Goal: Task Accomplishment & Management: Use online tool/utility

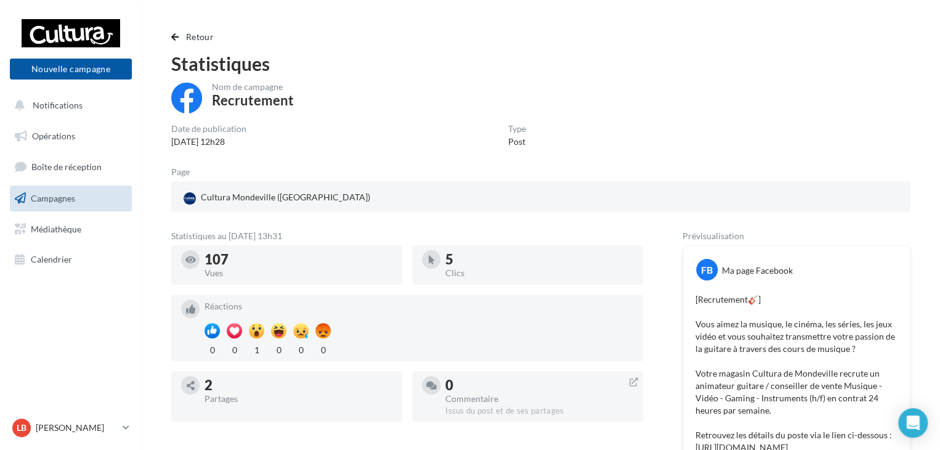
click at [76, 200] on link "Campagnes" at bounding box center [70, 198] width 127 height 26
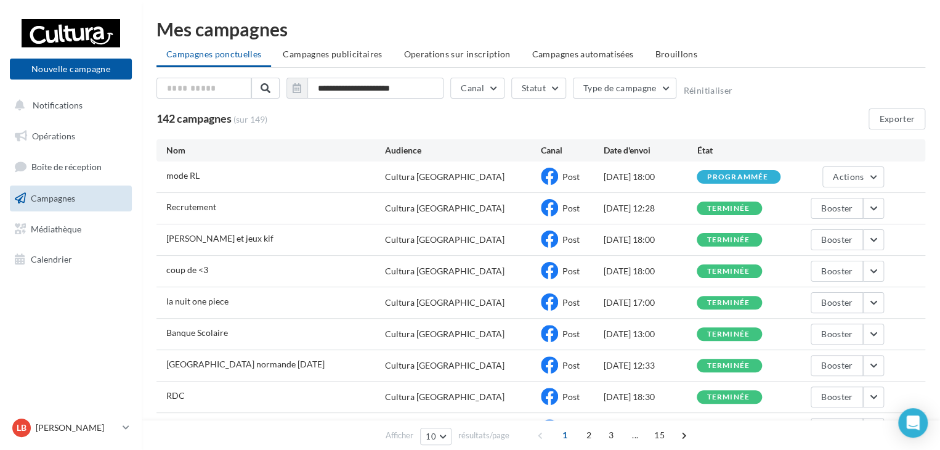
click at [570, 119] on div "142 campagnes (sur 149) Exporter" at bounding box center [540, 118] width 769 height 21
click at [872, 214] on button "button" at bounding box center [873, 208] width 21 height 21
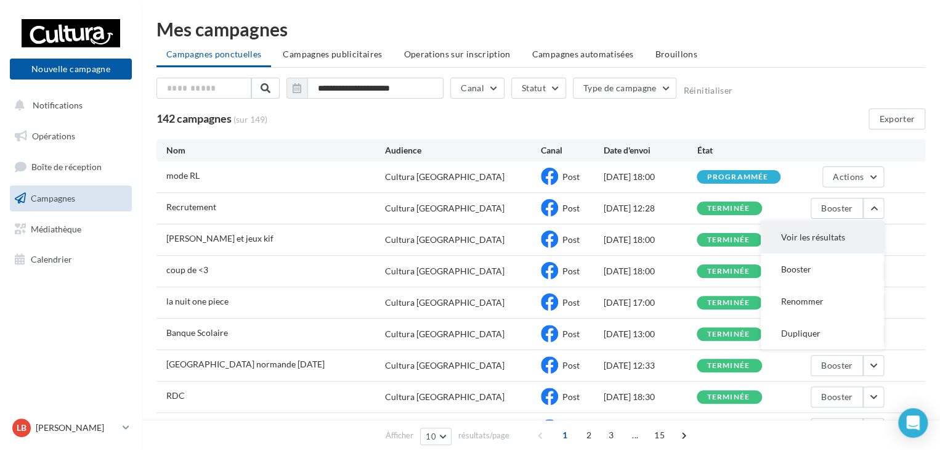
click at [854, 236] on button "Voir les résultats" at bounding box center [822, 237] width 123 height 32
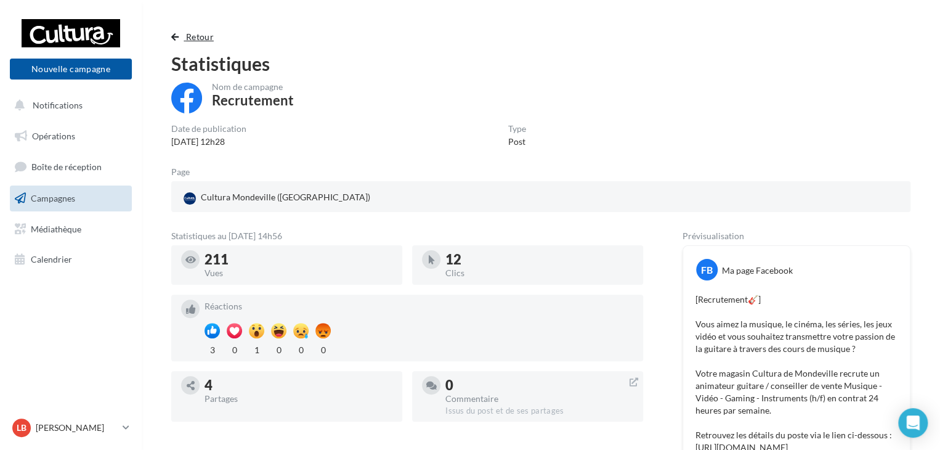
click at [176, 33] on span "button" at bounding box center [174, 37] width 7 height 9
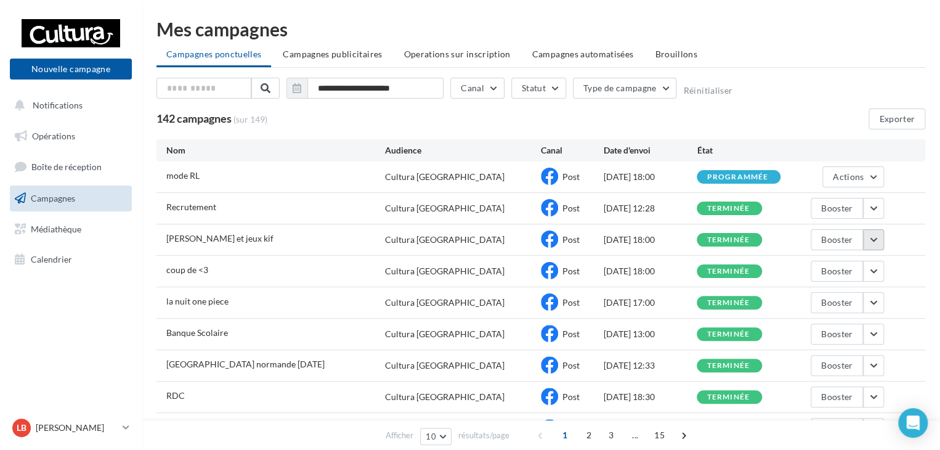
click at [882, 240] on button "button" at bounding box center [873, 239] width 21 height 21
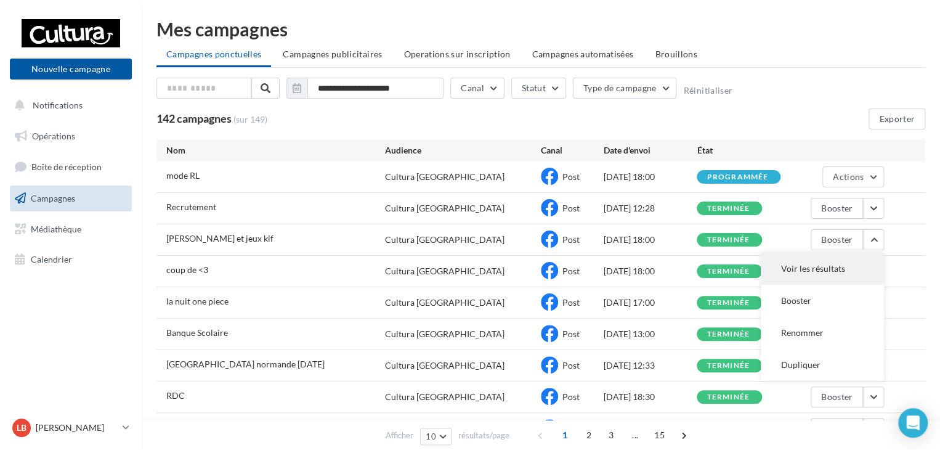
click at [853, 269] on button "Voir les résultats" at bounding box center [822, 269] width 123 height 32
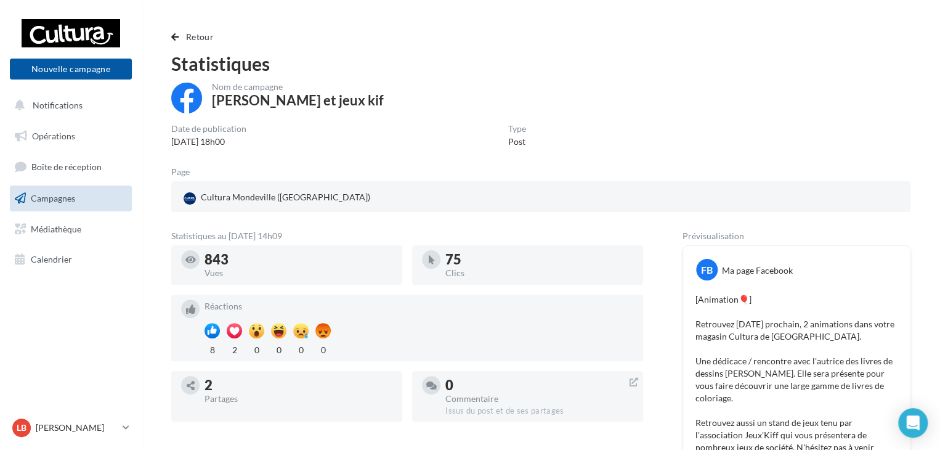
click at [70, 192] on link "Campagnes" at bounding box center [70, 198] width 127 height 26
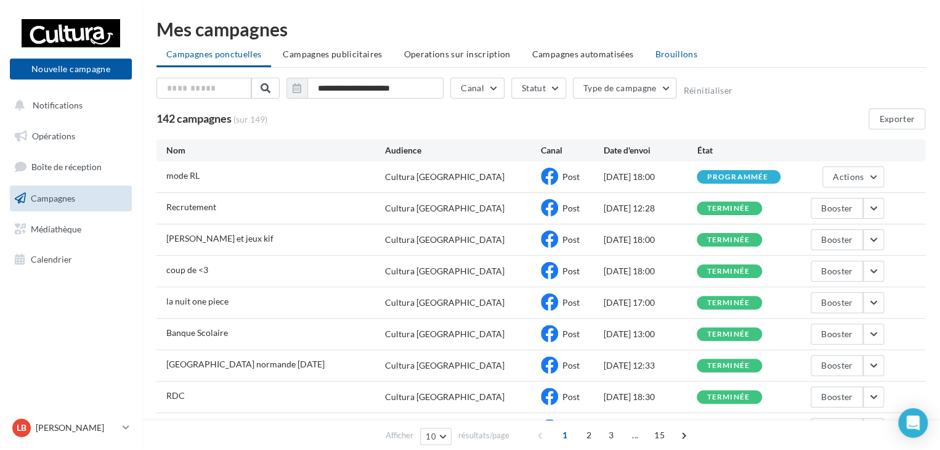
click at [673, 54] on span "Brouillons" at bounding box center [676, 54] width 43 height 10
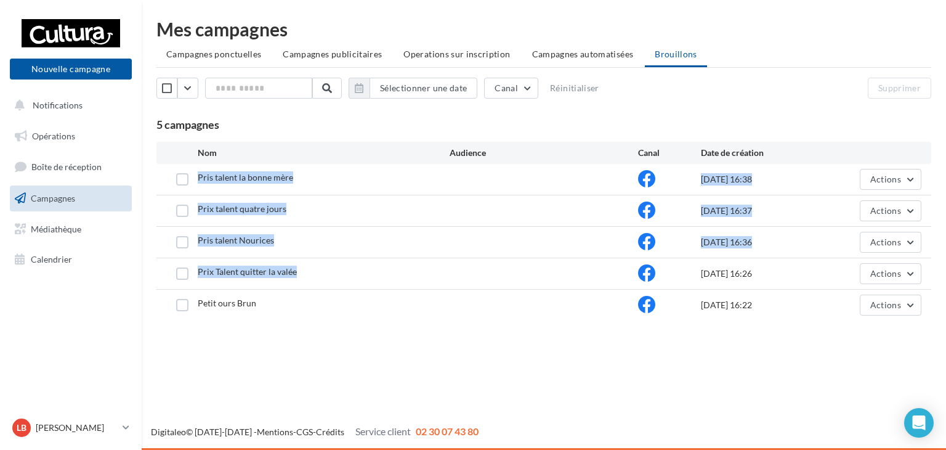
drag, startPoint x: 323, startPoint y: 272, endPoint x: 192, endPoint y: 174, distance: 163.7
click at [192, 174] on div "Pris talent la bonne mère 29/08/2025 16:38 Actions Prix talent quatre jours 29/…" at bounding box center [543, 242] width 775 height 156
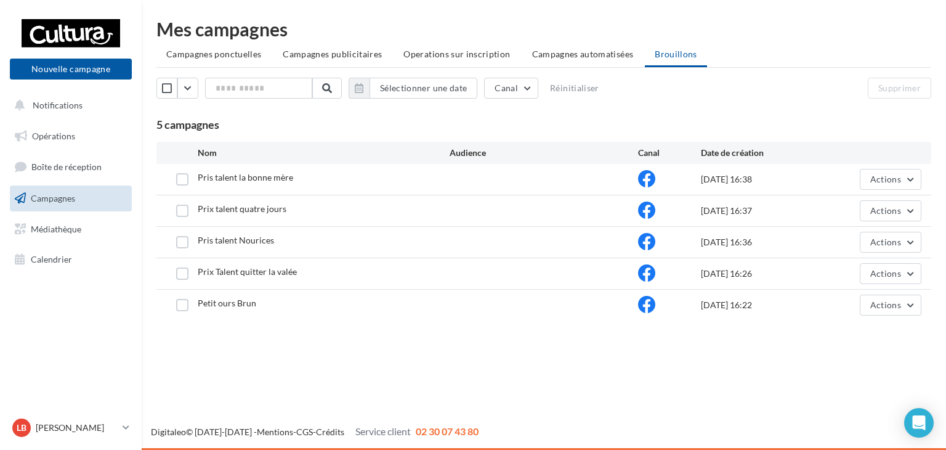
click at [801, 272] on div "29/08/2025 16:26" at bounding box center [764, 273] width 126 height 12
drag, startPoint x: 801, startPoint y: 275, endPoint x: 197, endPoint y: 169, distance: 612.8
click at [197, 169] on div "Pris talent la bonne mère 29/08/2025 16:38 Actions Prix talent quatre jours 29/…" at bounding box center [543, 242] width 775 height 156
click at [391, 349] on div "Nouvelle campagne Nouvelle campagne Notifications Opérations Boîte de réception…" at bounding box center [473, 225] width 946 height 450
drag, startPoint x: 808, startPoint y: 274, endPoint x: 791, endPoint y: 267, distance: 18.5
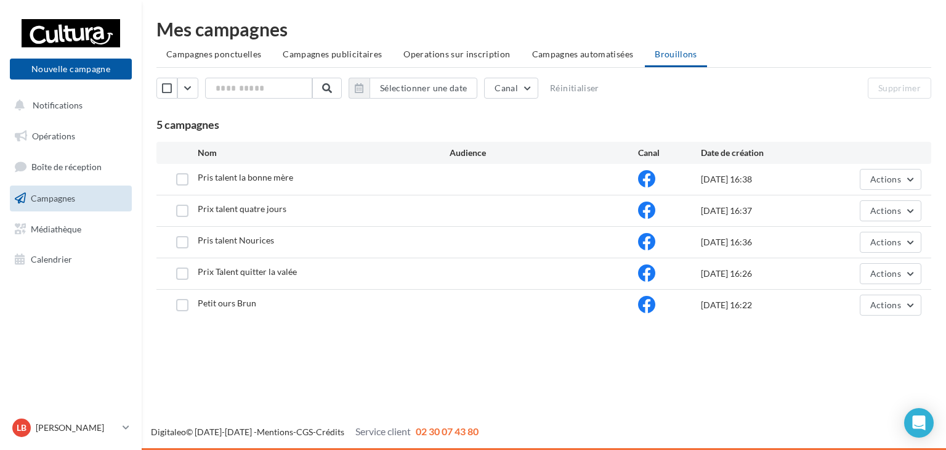
click at [791, 267] on div "29/08/2025 16:26" at bounding box center [764, 273] width 126 height 12
click at [792, 269] on div "29/08/2025 16:26" at bounding box center [764, 273] width 126 height 12
drag, startPoint x: 792, startPoint y: 269, endPoint x: 196, endPoint y: 183, distance: 601.9
click at [196, 183] on div "Pris talent la bonne mère 29/08/2025 16:38 Actions Prix talent quatre jours 29/…" at bounding box center [543, 242] width 775 height 156
click at [458, 330] on div "Mes campagnes Campagnes ponctuelles Campagnes publicitaires Operations sur insc…" at bounding box center [544, 172] width 804 height 345
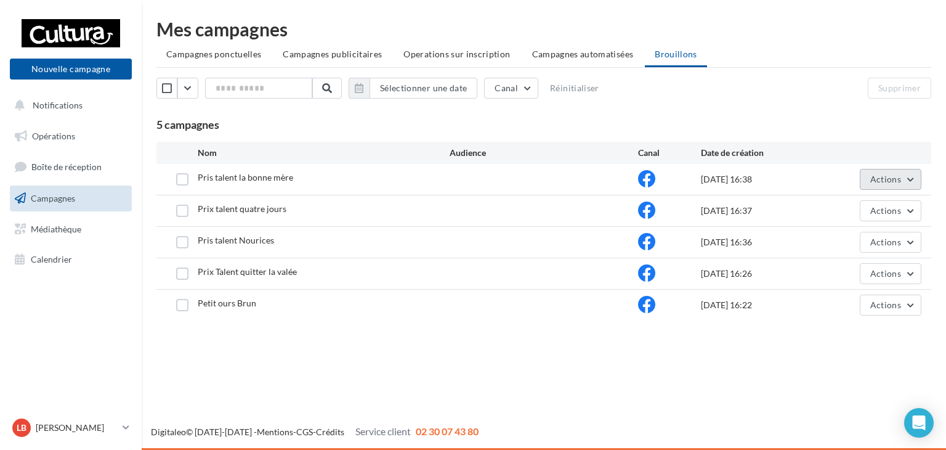
click at [904, 180] on button "Actions" at bounding box center [891, 179] width 62 height 21
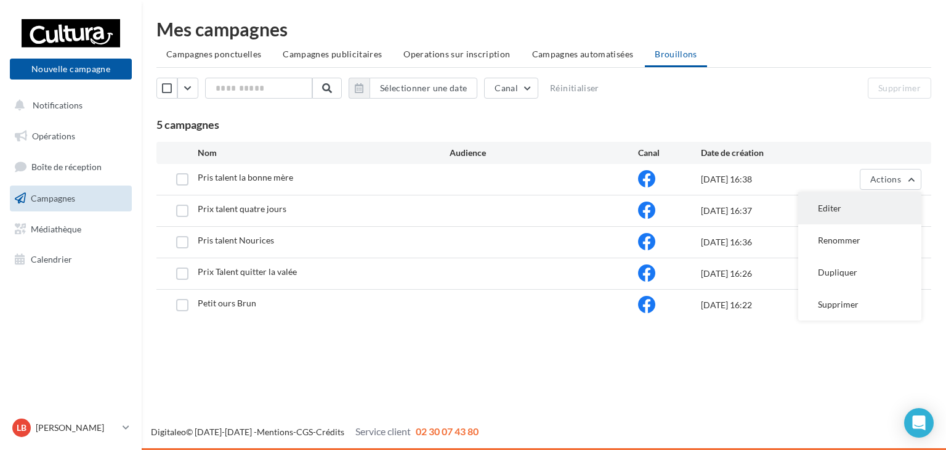
click at [859, 217] on button "Editer" at bounding box center [859, 208] width 123 height 32
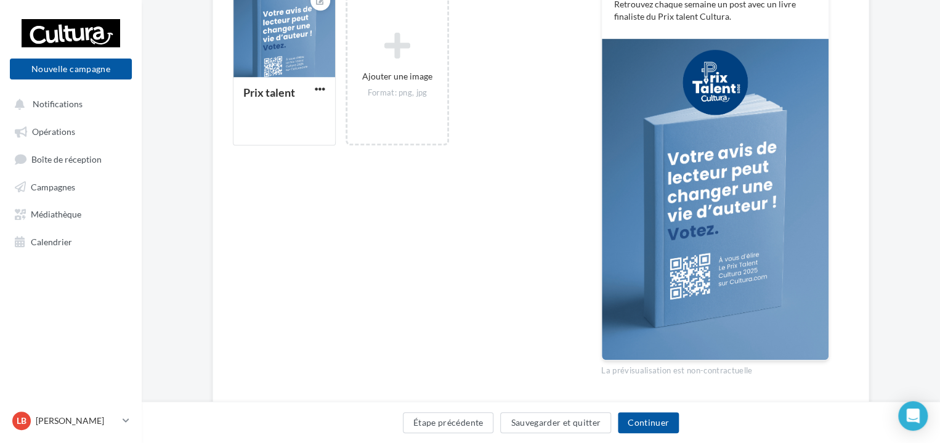
scroll to position [402, 0]
